Goal: Transaction & Acquisition: Purchase product/service

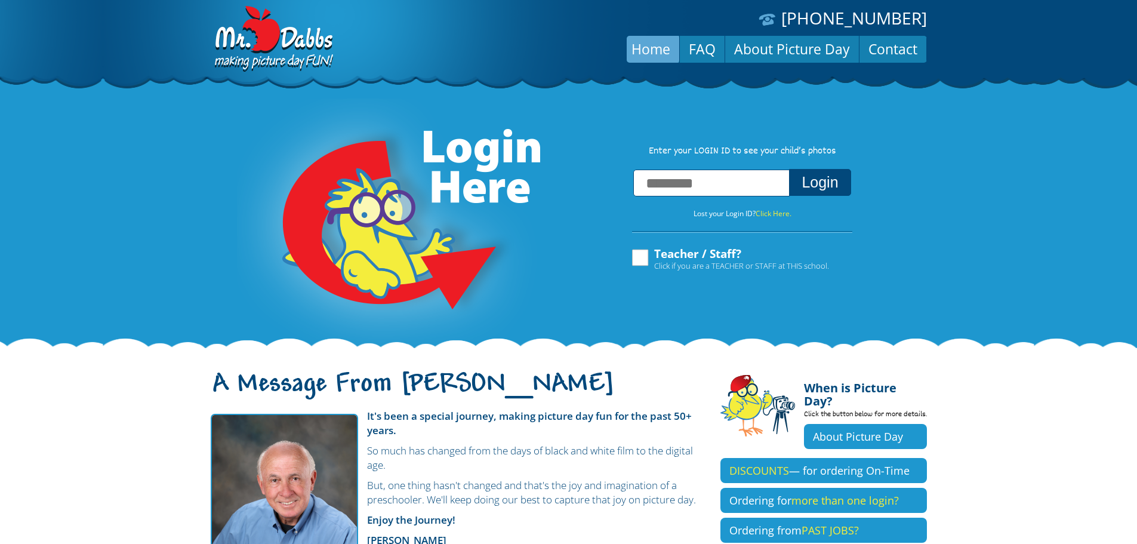
click at [708, 183] on input "text" at bounding box center [711, 183] width 156 height 27
type input "**********"
click at [838, 187] on button "Login" at bounding box center [819, 182] width 61 height 27
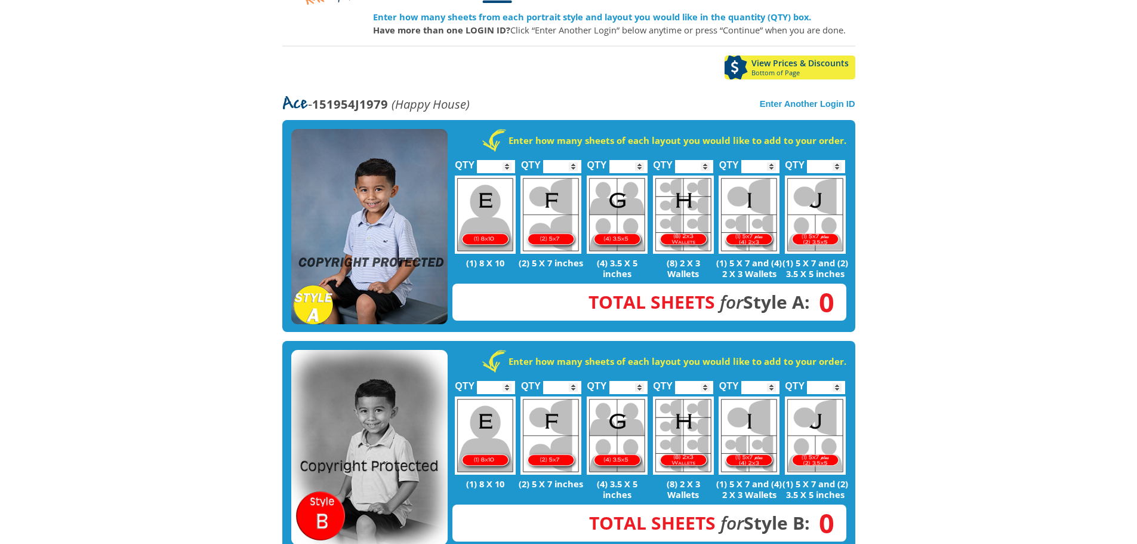
scroll to position [168, 0]
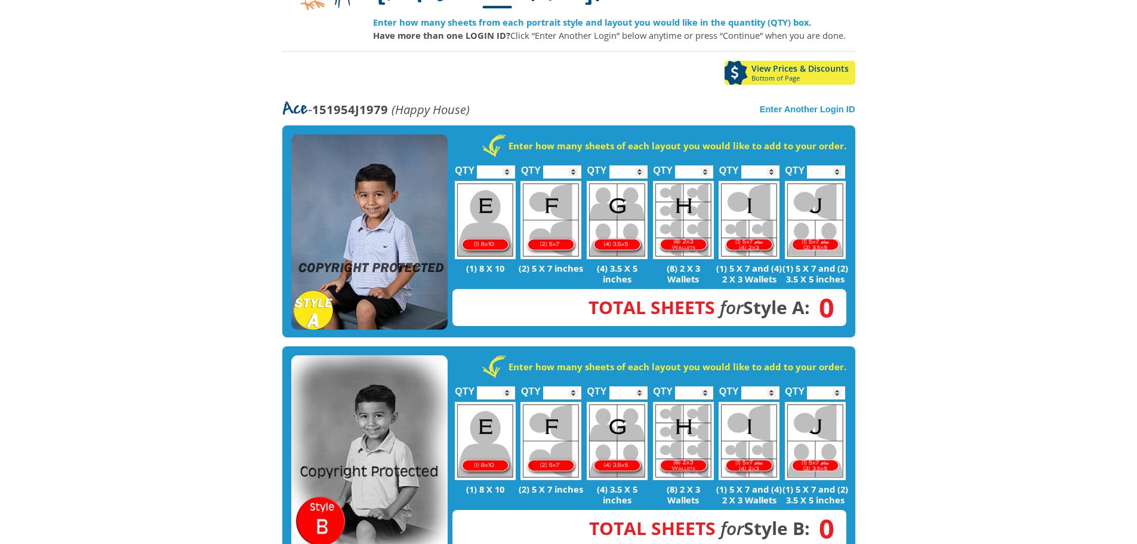
type input "*"
click at [573, 165] on input "*" at bounding box center [562, 171] width 38 height 13
click at [906, 307] on body "[PHONE_NUMBER] Menu Home FAQ Cart About Picture Day Contact Let's select portra…" at bounding box center [568, 104] width 1137 height 544
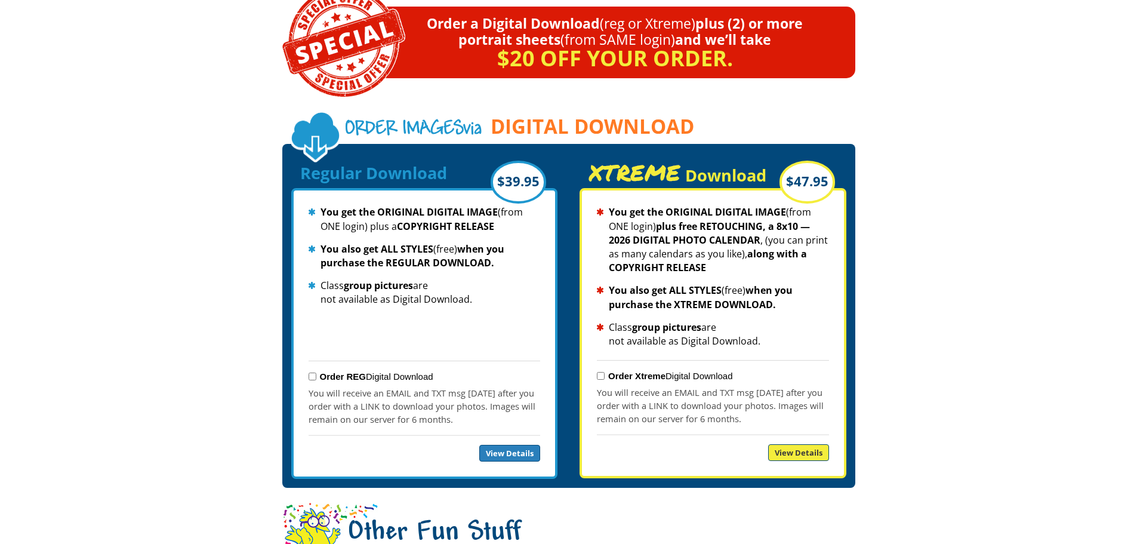
scroll to position [1198, 0]
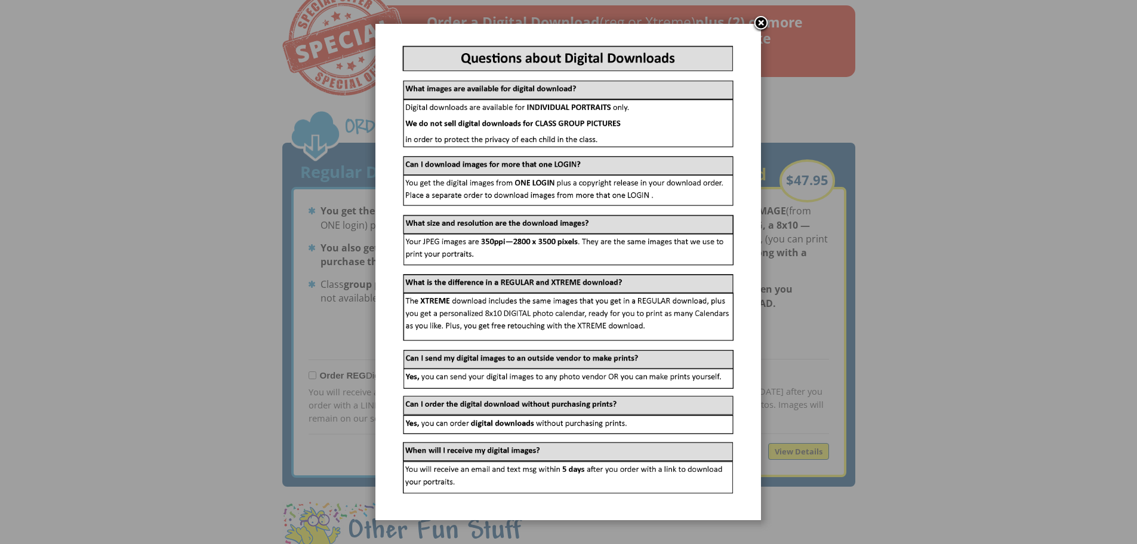
click at [760, 20] on link at bounding box center [761, 24] width 18 height 18
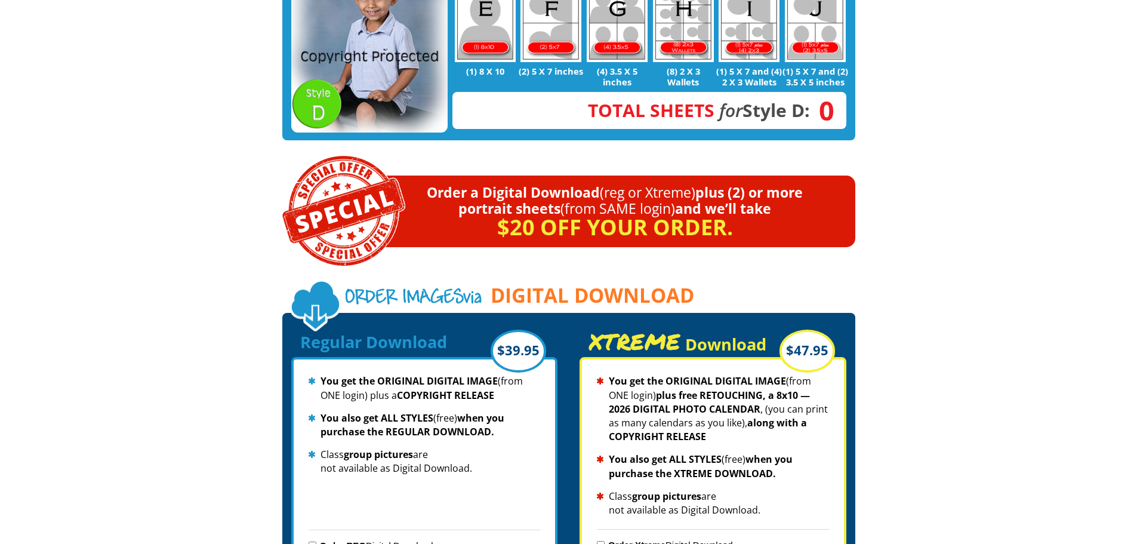
scroll to position [1022, 0]
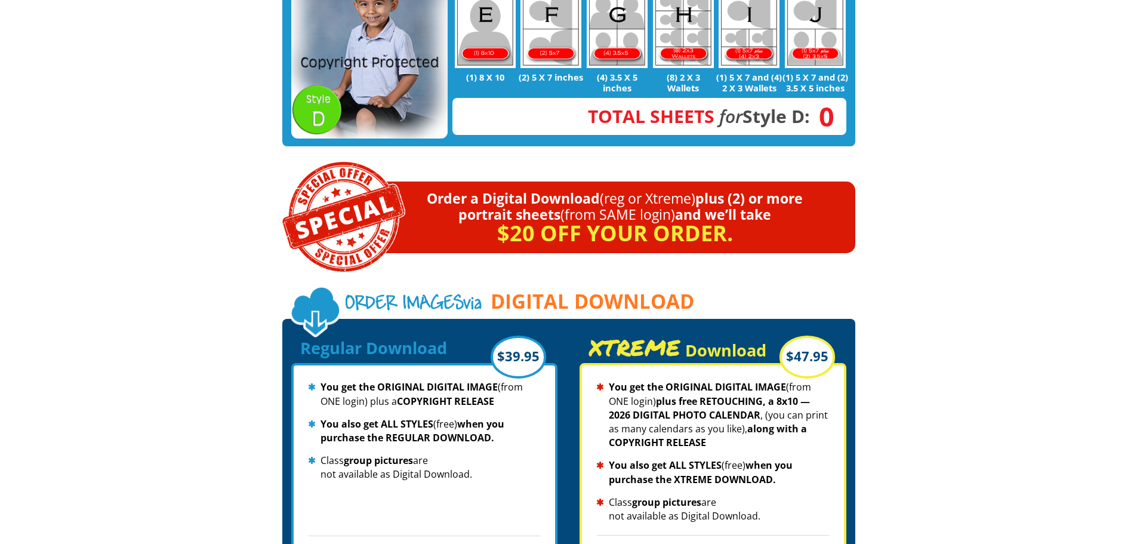
click at [365, 182] on img at bounding box center [343, 216] width 123 height 111
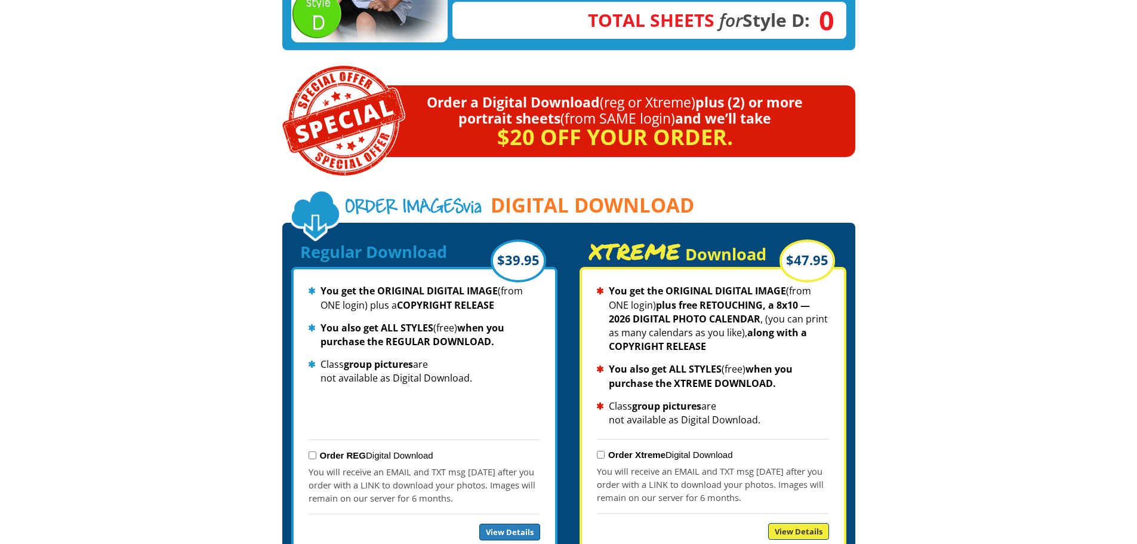
scroll to position [1118, 0]
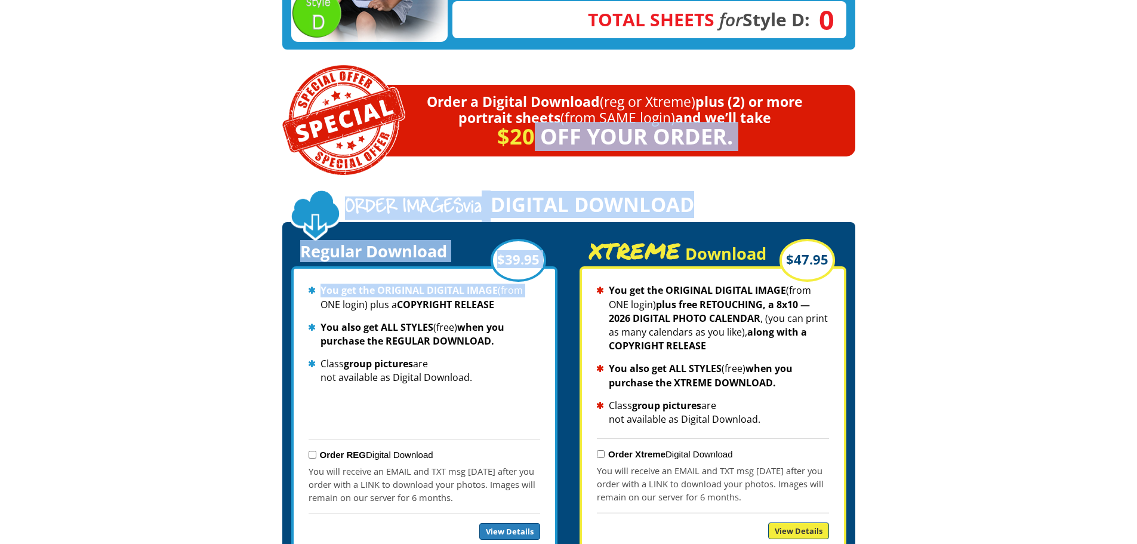
drag, startPoint x: 521, startPoint y: 261, endPoint x: 531, endPoint y: 124, distance: 137.7
click at [531, 124] on div "Let's select portraits for [PERSON_NAME]! Enter how many sheets from each portr…" at bounding box center [568, 56] width 573 height 2129
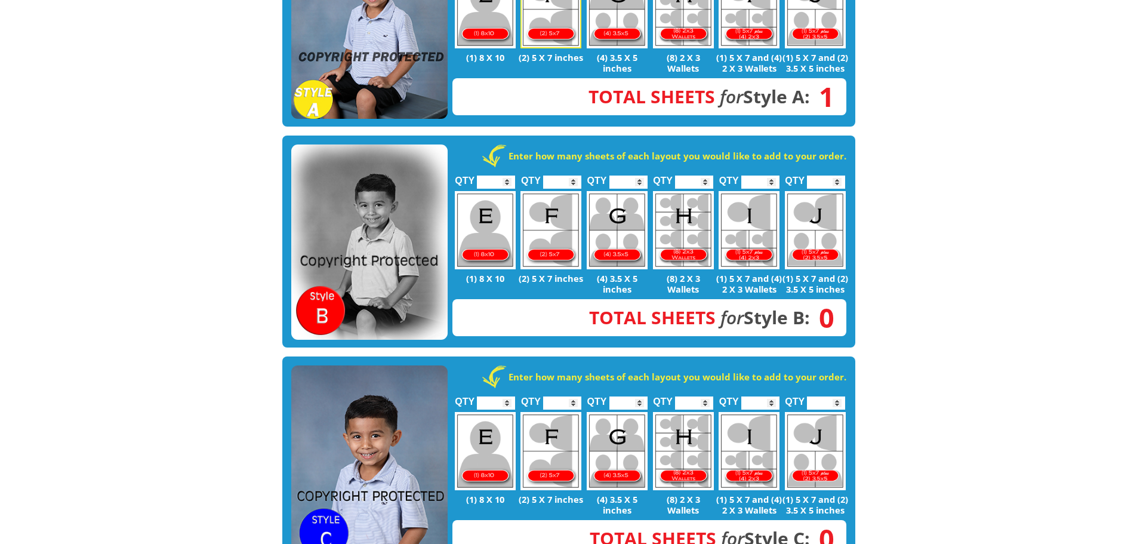
scroll to position [358, 0]
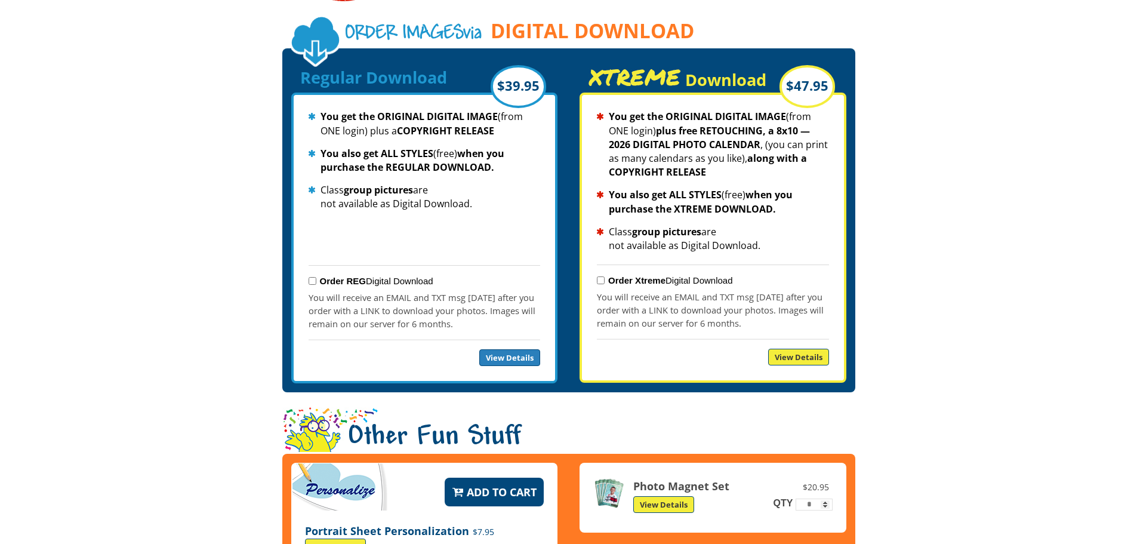
scroll to position [1285, 0]
